Goal: Navigation & Orientation: Find specific page/section

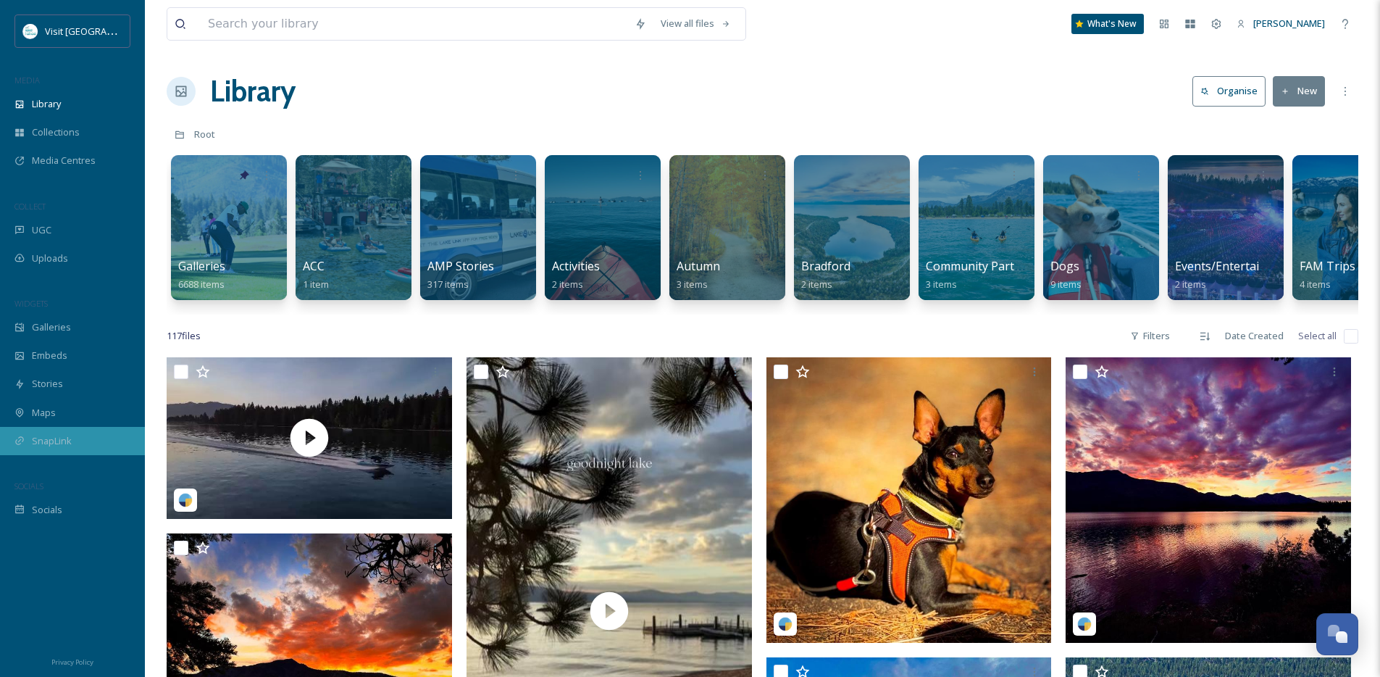
click at [54, 446] on span "SnapLink" at bounding box center [52, 441] width 40 height 14
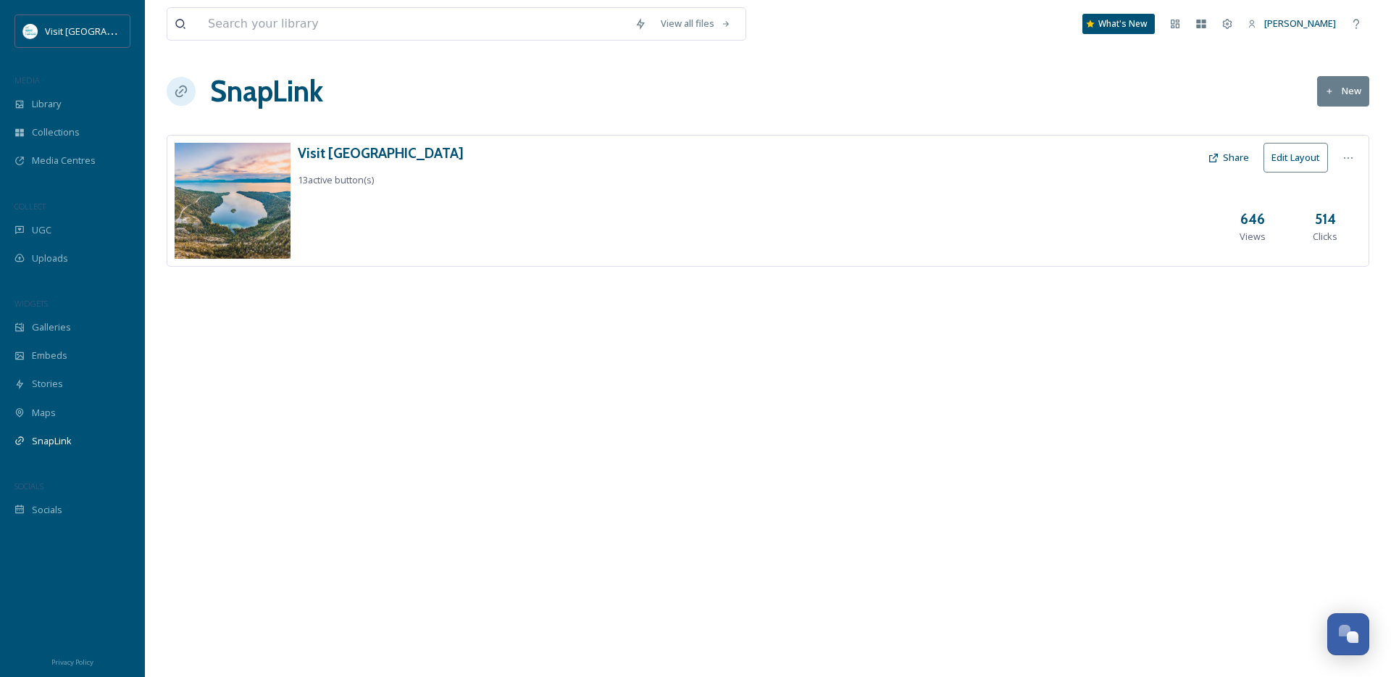
click at [333, 383] on div "View all files What's New [PERSON_NAME] SnapLink New Visit [GEOGRAPHIC_DATA] 13…" at bounding box center [768, 338] width 1246 height 677
click at [342, 133] on div "View all files What's New [PERSON_NAME] SnapLink New Visit [GEOGRAPHIC_DATA] 13…" at bounding box center [768, 338] width 1246 height 677
click at [336, 154] on h3 "Visit [GEOGRAPHIC_DATA]" at bounding box center [381, 153] width 166 height 21
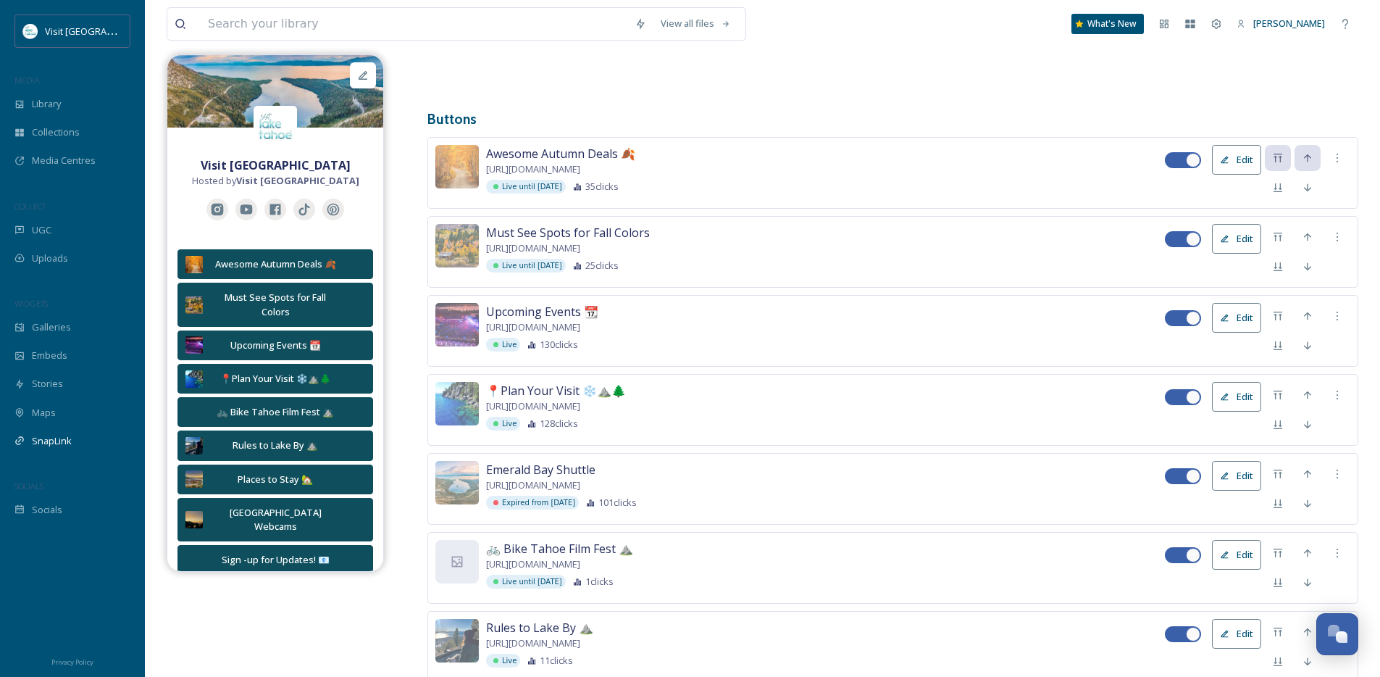
scroll to position [453, 0]
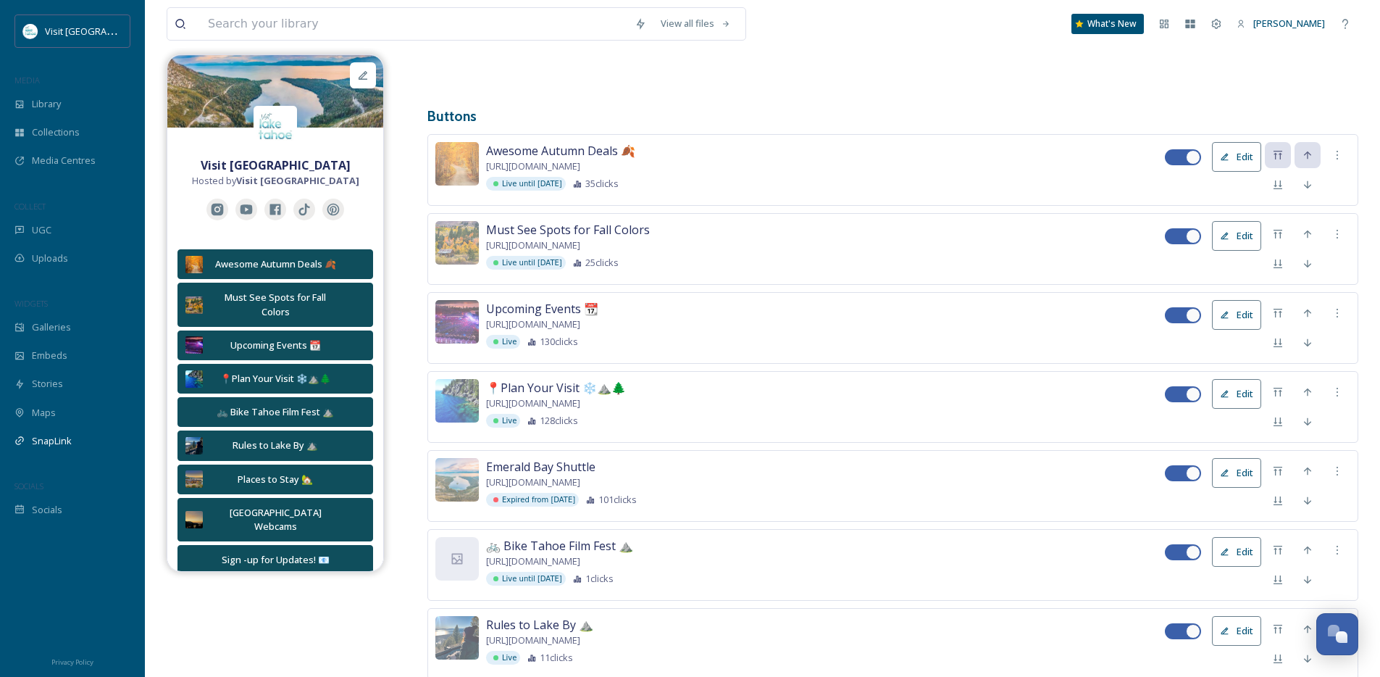
click at [1188, 473] on div at bounding box center [1193, 473] width 14 height 14
checkbox input "false"
click at [1280, 501] on icon at bounding box center [1278, 500] width 9 height 9
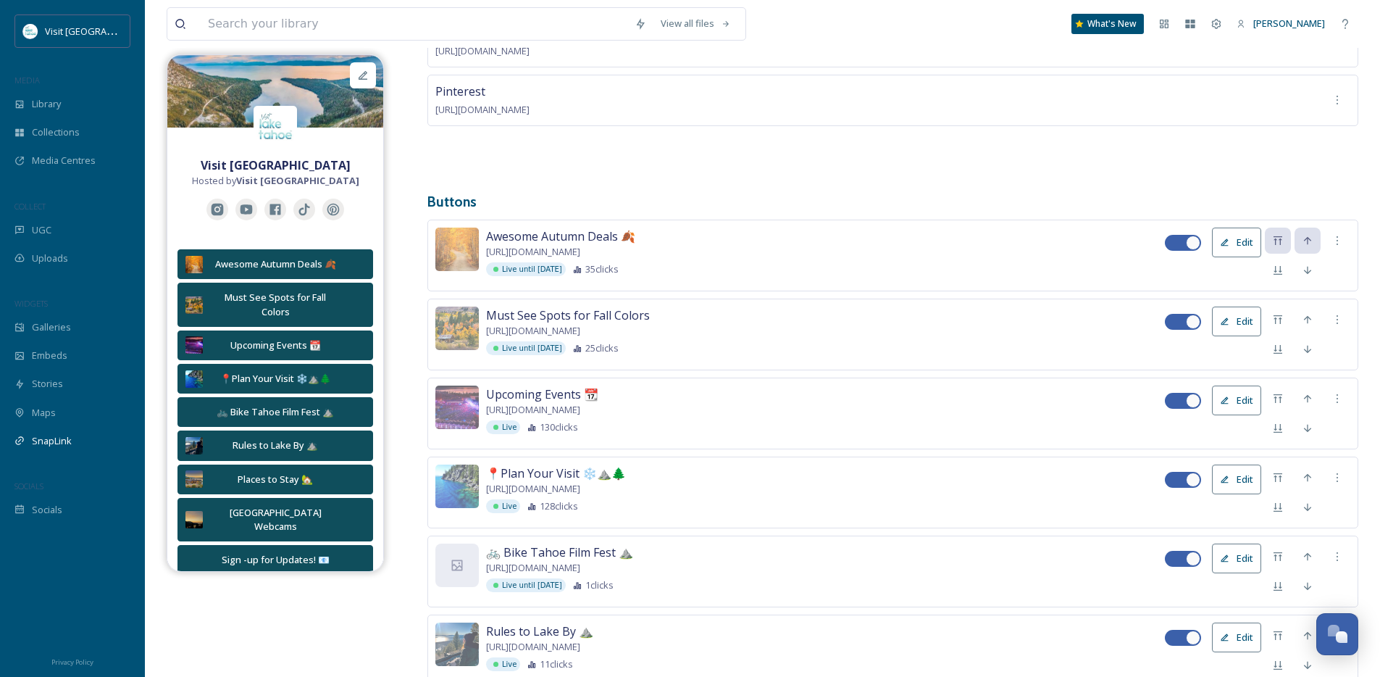
scroll to position [374, 0]
